Goal: Download file/media

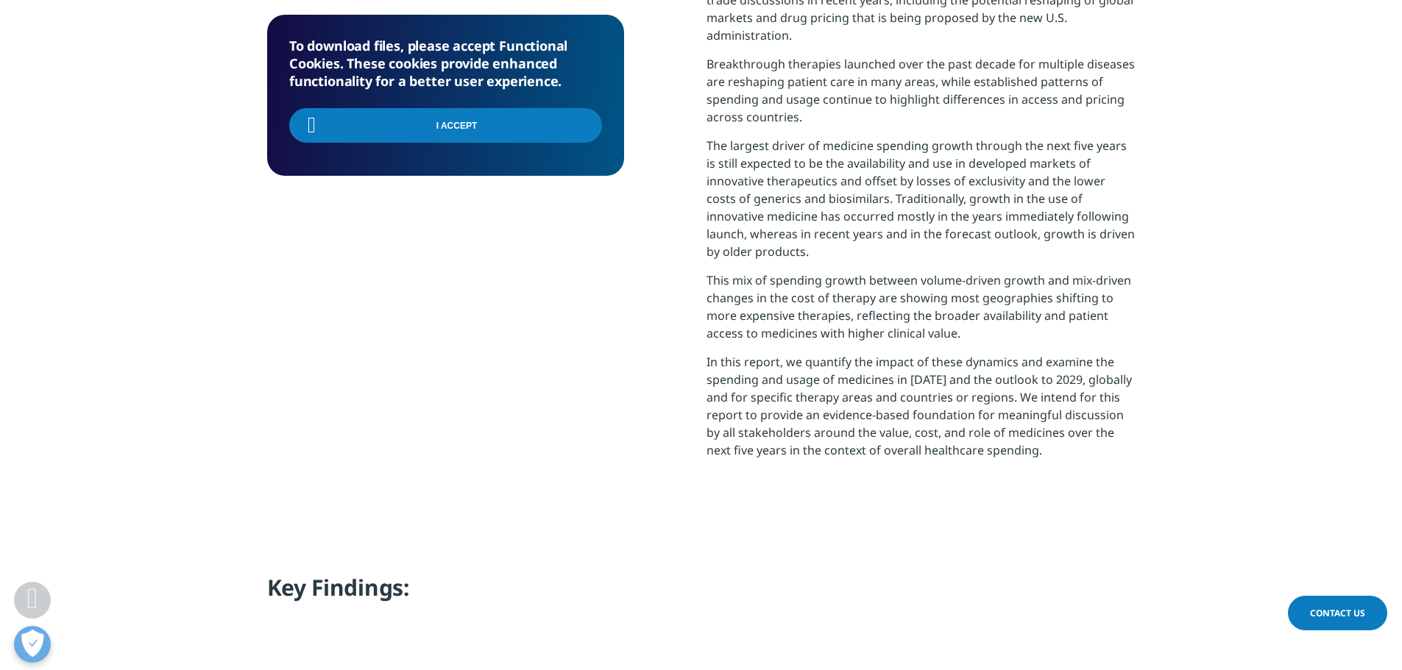
scroll to position [592, 868]
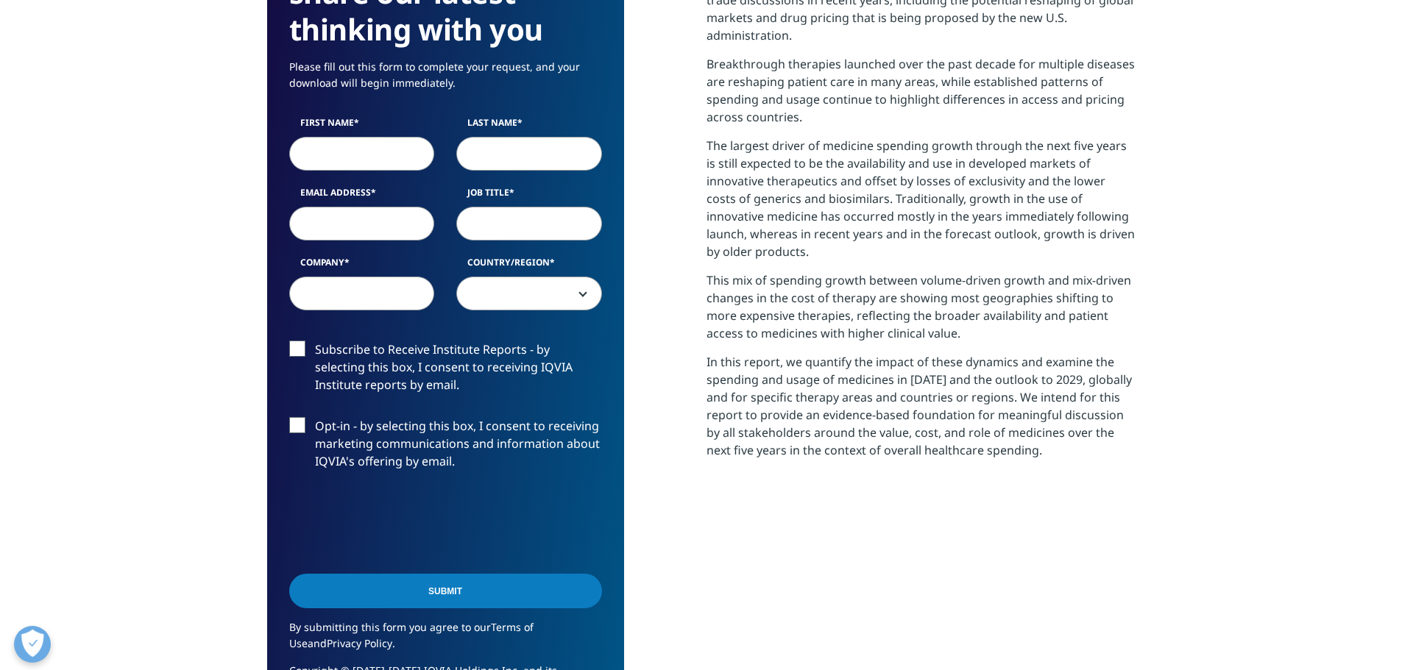
scroll to position [813, 868]
click at [374, 141] on input "First Name" at bounding box center [362, 154] width 146 height 34
type input "Amber"
type input "[PERSON_NAME]"
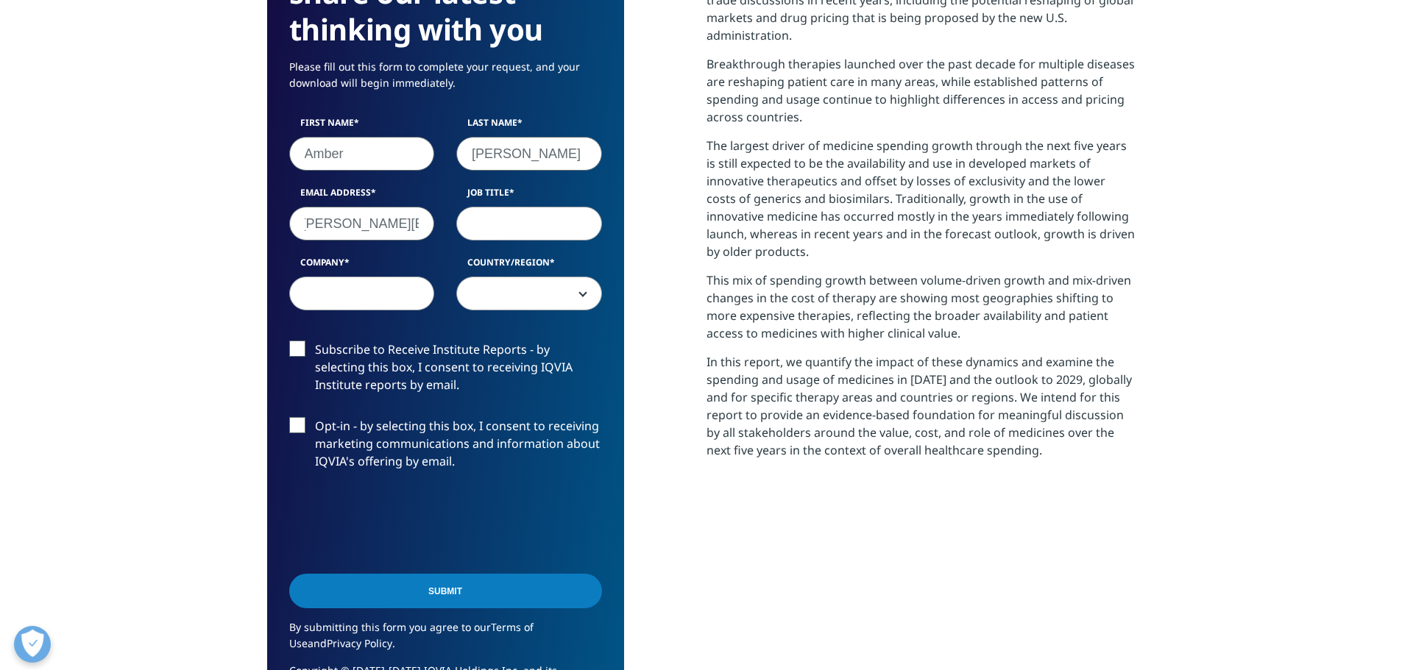
type input "[PERSON_NAME][EMAIL_ADDRESS][PERSON_NAME][DOMAIN_NAME]"
type input "Supervisory Economist"
click at [363, 301] on input "Company" at bounding box center [362, 294] width 146 height 34
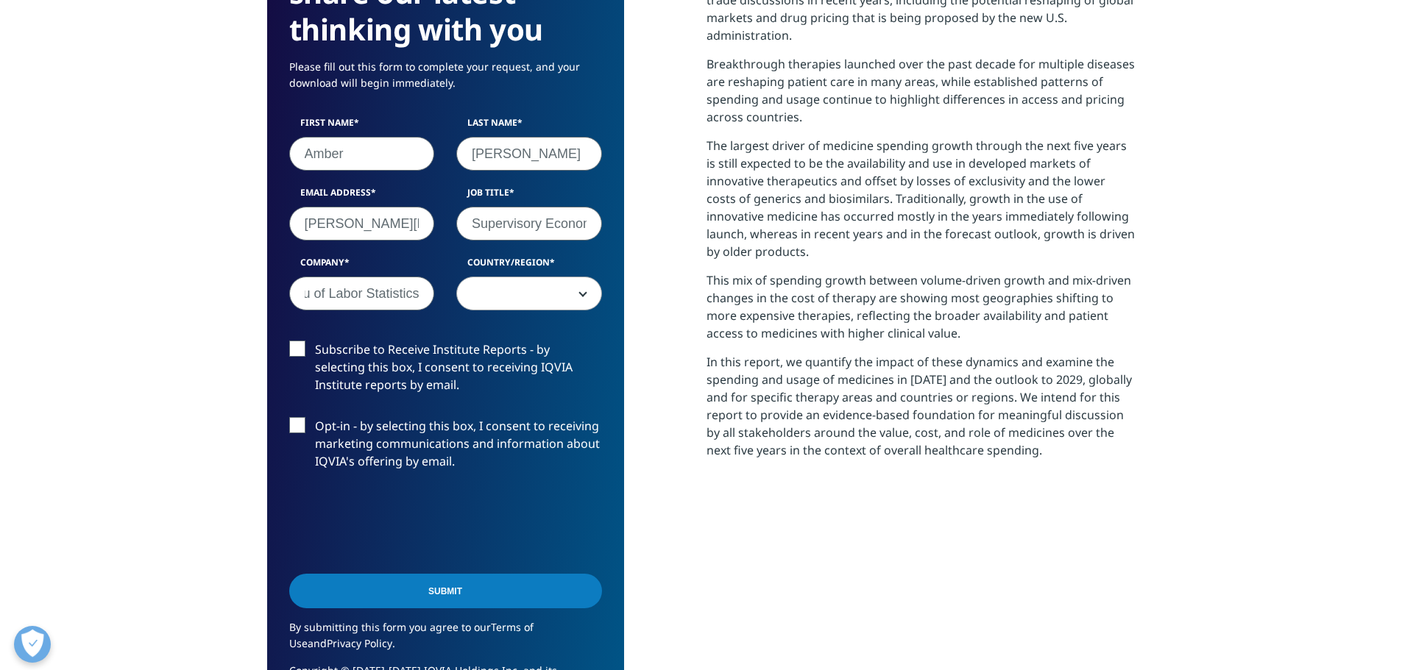
type input "Bureau of Labor Statistics"
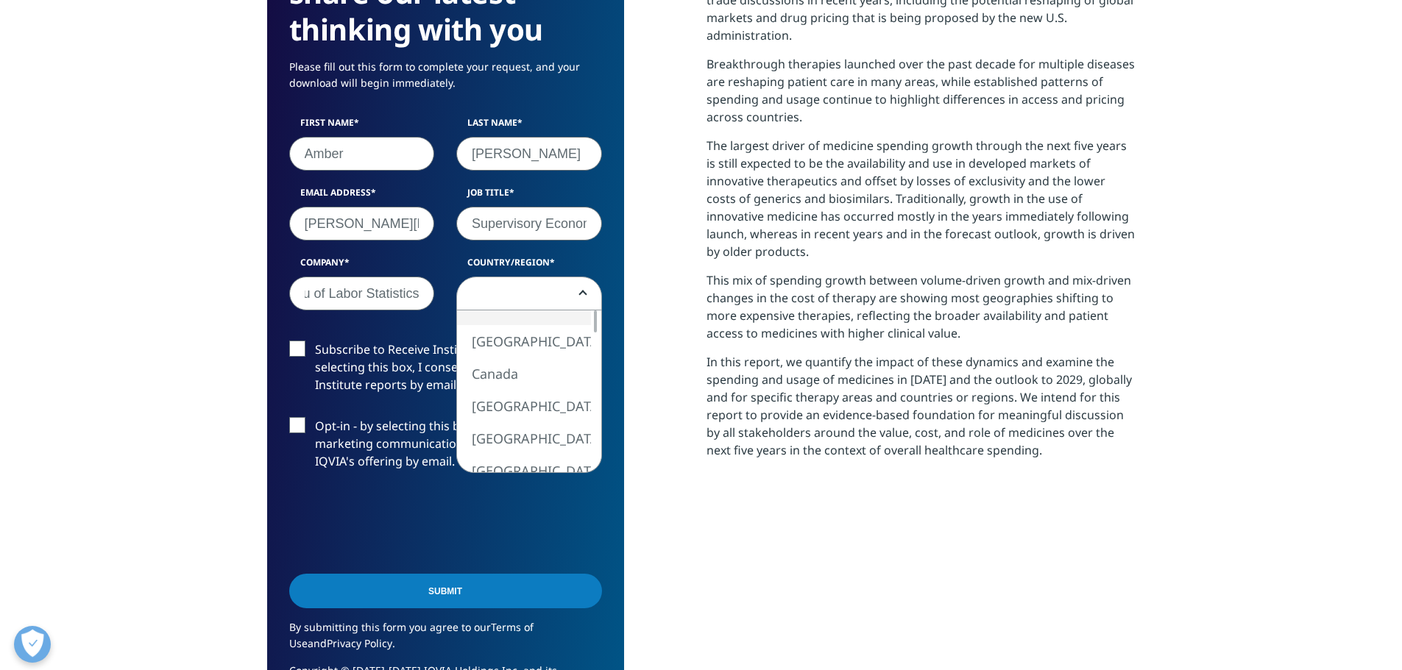
click at [540, 288] on span at bounding box center [529, 294] width 144 height 34
select select "[GEOGRAPHIC_DATA]"
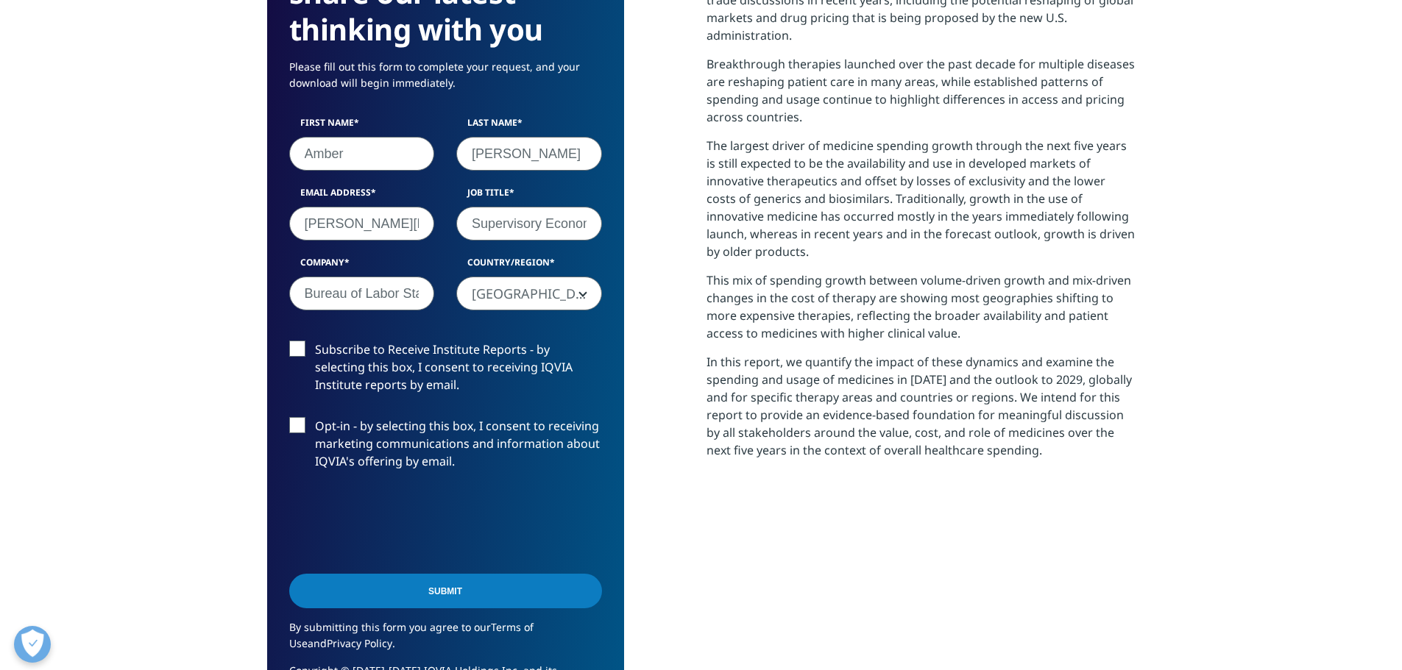
click at [292, 345] on label "Subscribe to Receive Institute Reports - by selecting this box, I consent to re…" at bounding box center [445, 371] width 313 height 61
click at [315, 341] on input "Subscribe to Receive Institute Reports - by selecting this box, I consent to re…" at bounding box center [315, 341] width 0 height 0
click at [294, 420] on label "Opt-in - by selecting this box, I consent to receiving marketing communications…" at bounding box center [445, 447] width 313 height 61
click at [315, 417] on input "Opt-in - by selecting this box, I consent to receiving marketing communications…" at bounding box center [315, 417] width 0 height 0
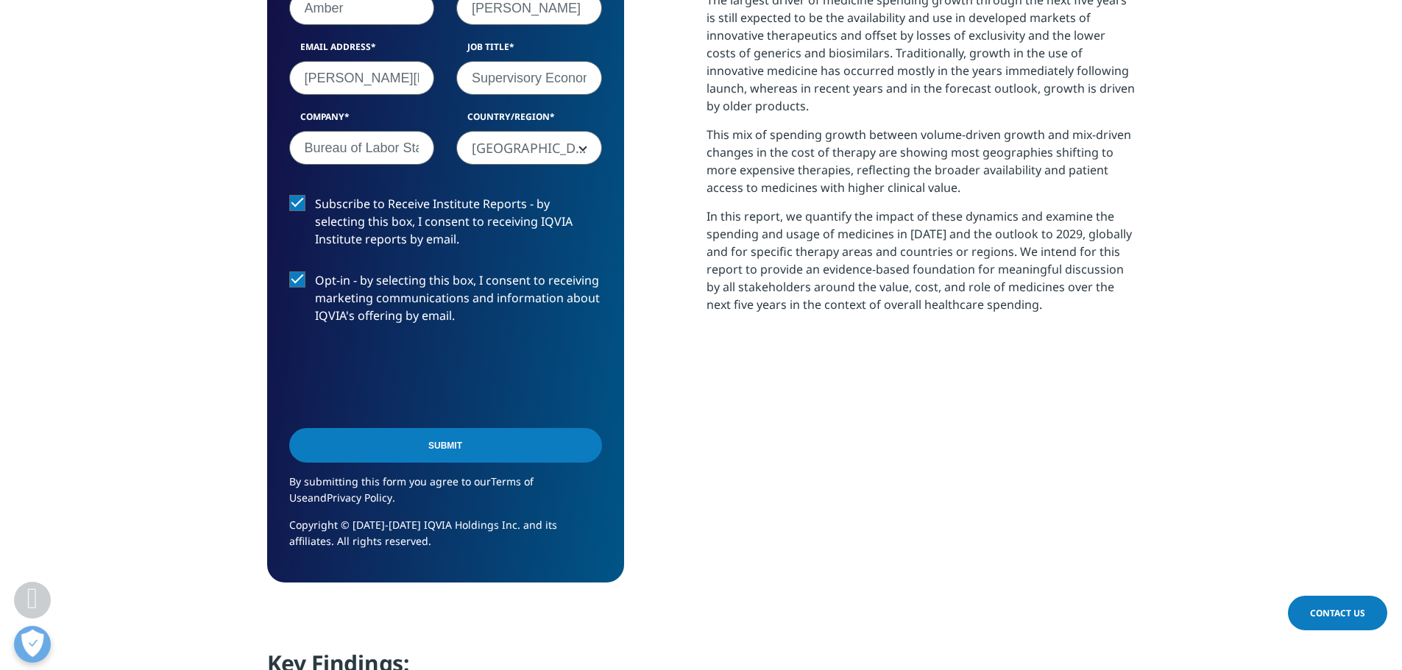
scroll to position [883, 0]
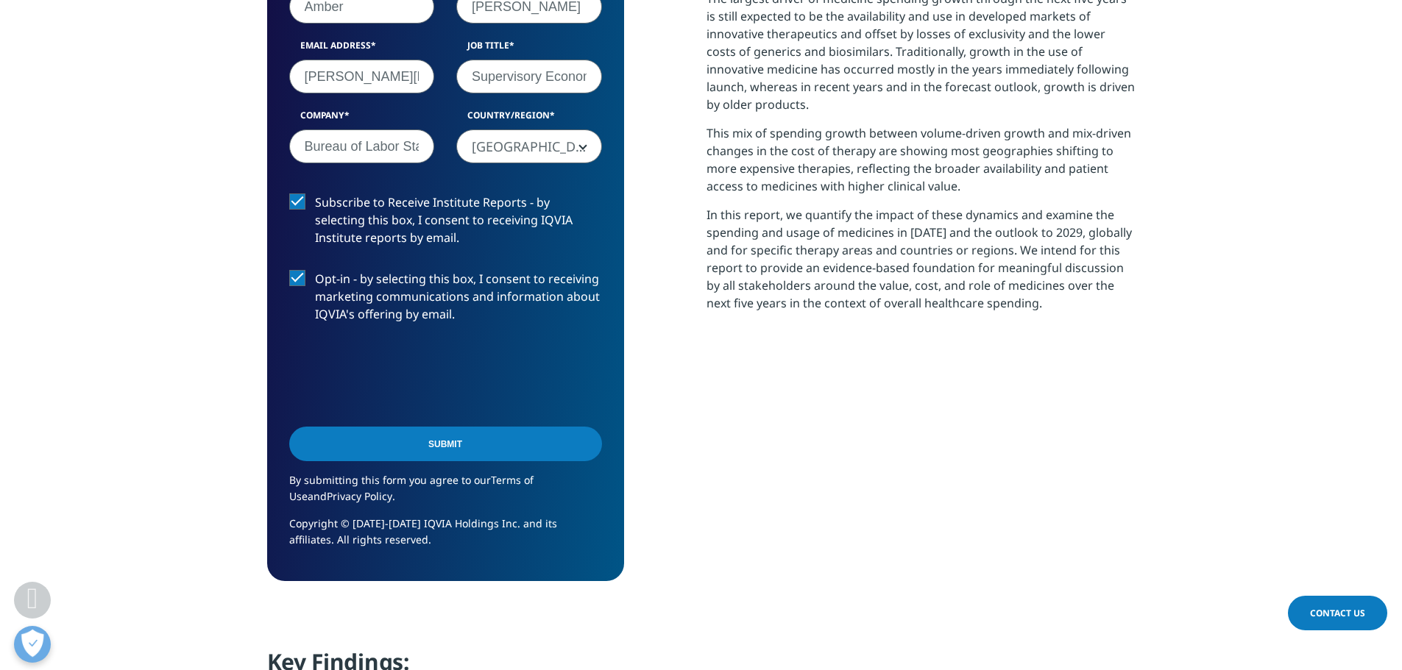
click at [450, 446] on input "Submit" at bounding box center [445, 444] width 313 height 35
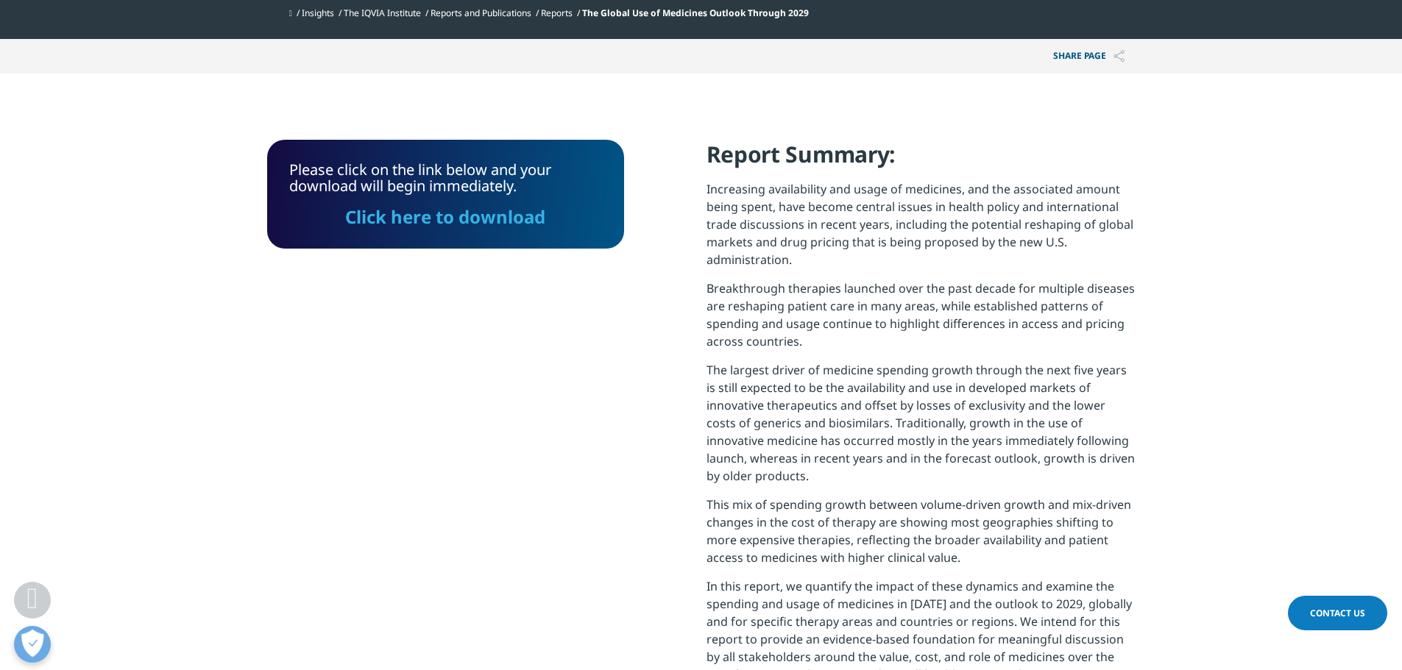
scroll to position [452, 0]
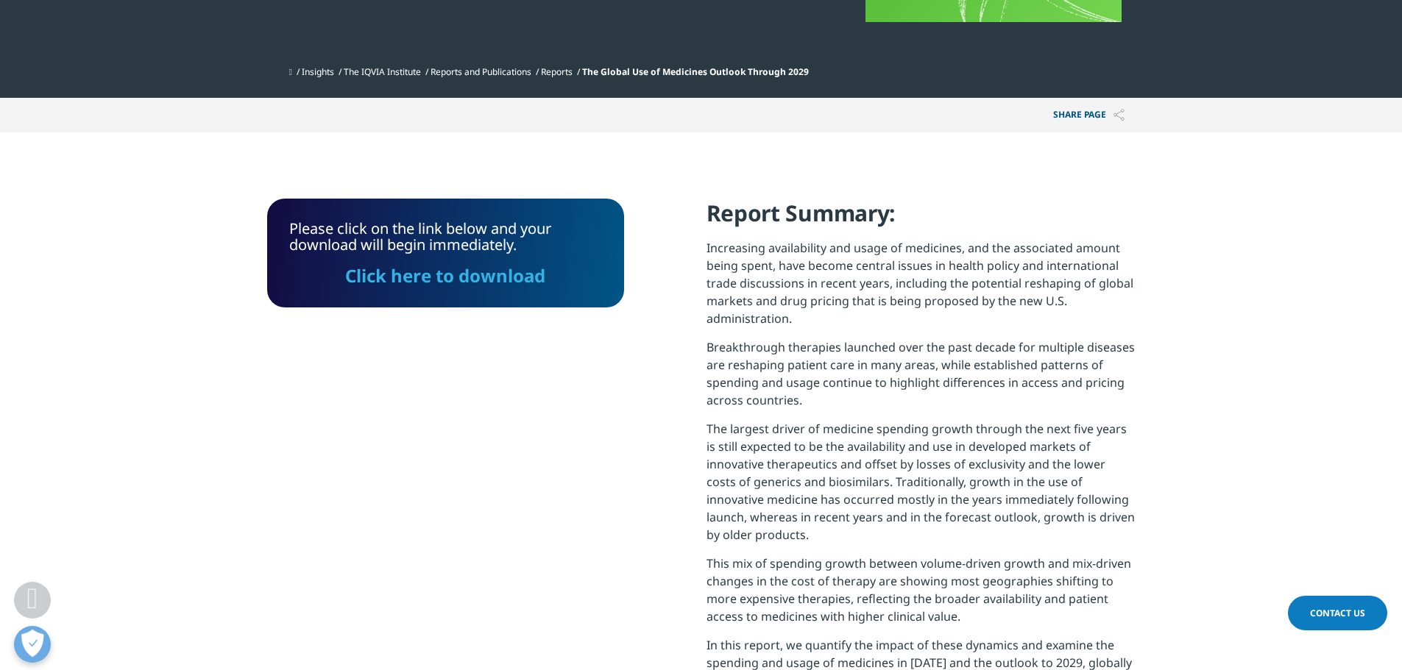
click at [461, 276] on link "Click here to download" at bounding box center [445, 275] width 200 height 24
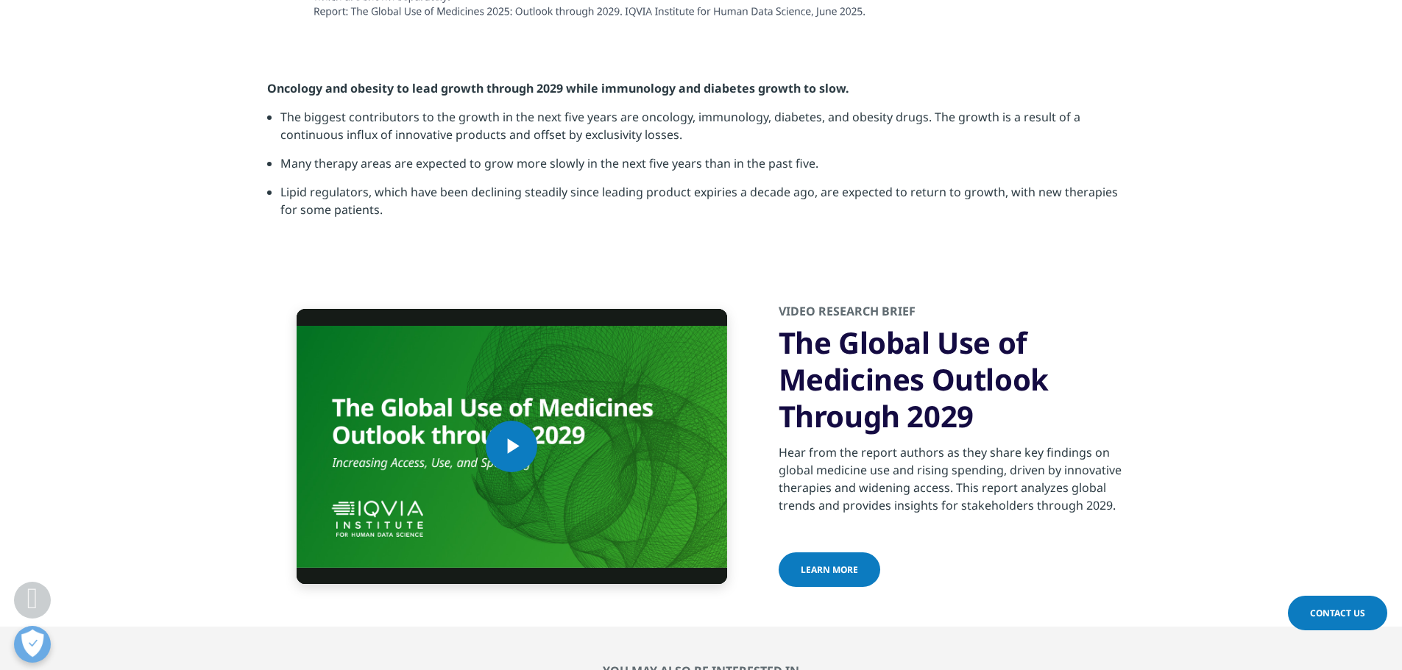
scroll to position [4572, 0]
